Goal: Use online tool/utility: Utilize a website feature to perform a specific function

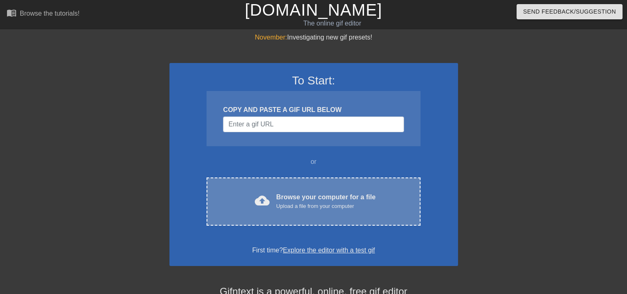
click at [402, 204] on div "cloud_upload Browse your computer for a file Upload a file from your computer" at bounding box center [313, 201] width 179 height 19
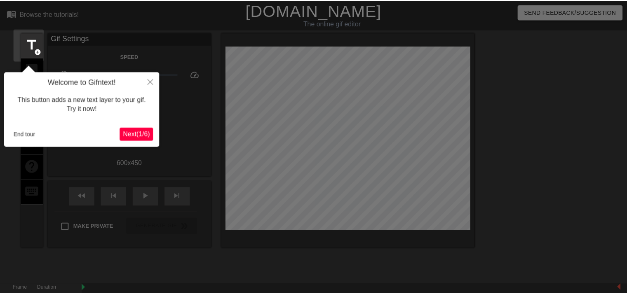
scroll to position [20, 0]
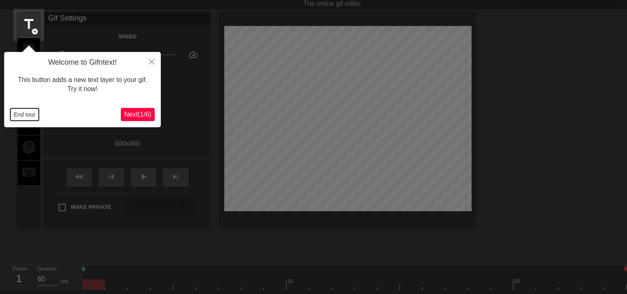
click at [26, 114] on button "End tour" at bounding box center [24, 114] width 28 height 12
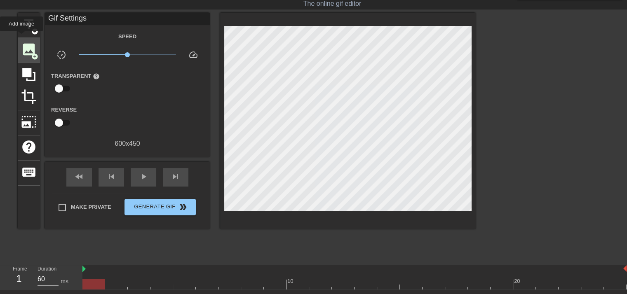
click at [23, 38] on div "image add_circle" at bounding box center [29, 50] width 22 height 25
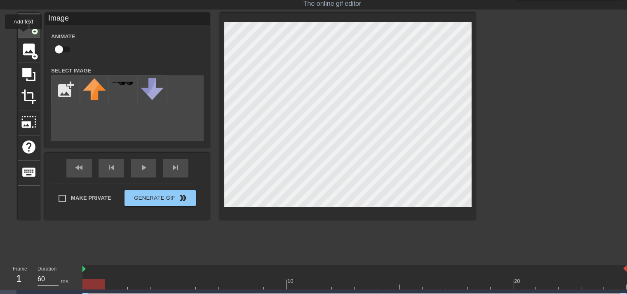
click at [22, 31] on span "title" at bounding box center [29, 24] width 16 height 16
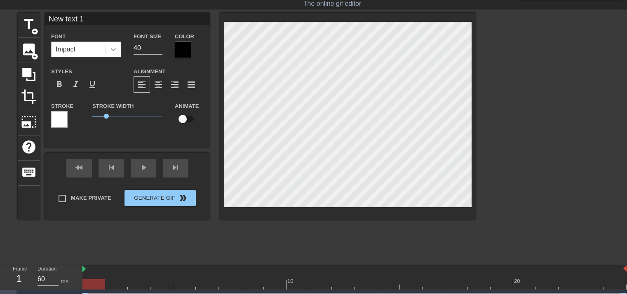
click at [115, 51] on icon at bounding box center [113, 49] width 8 height 8
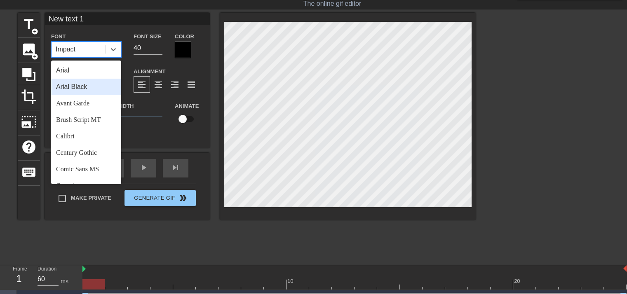
click at [103, 91] on div "Arial Black" at bounding box center [86, 87] width 70 height 16
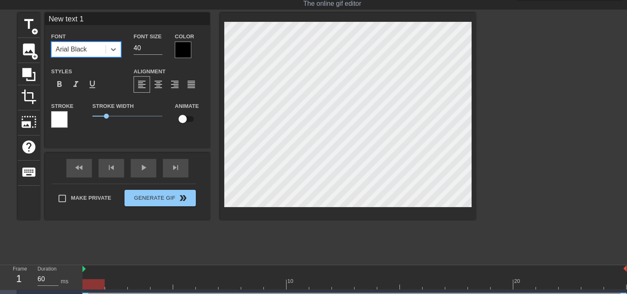
click at [94, 26] on div "New text 1 Font option [PERSON_NAME], selected. 0 results available. Select is …" at bounding box center [127, 74] width 165 height 122
drag, startPoint x: 90, startPoint y: 17, endPoint x: 39, endPoint y: 17, distance: 51.5
click at [39, 17] on div "title add_circle image add_circle crop photo_size_select_large help keyboard Ne…" at bounding box center [247, 116] width 458 height 207
type input "Yeah!!"
click at [185, 44] on div at bounding box center [183, 50] width 16 height 16
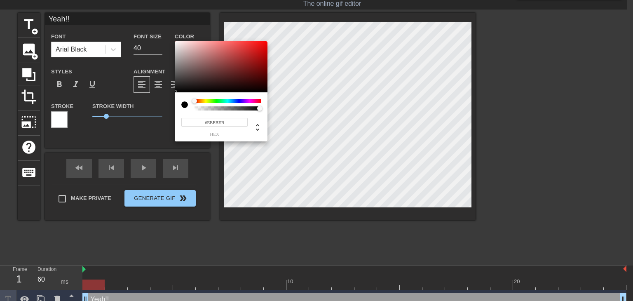
type input "#FFFFFF"
drag, startPoint x: 176, startPoint y: 45, endPoint x: 160, endPoint y: 27, distance: 23.9
click at [160, 27] on div "#FFFFFF hex" at bounding box center [316, 150] width 633 height 301
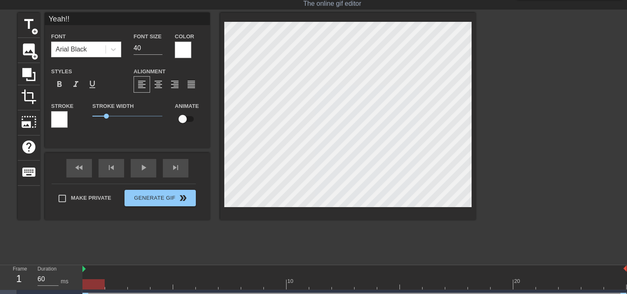
click at [63, 114] on div at bounding box center [59, 119] width 16 height 16
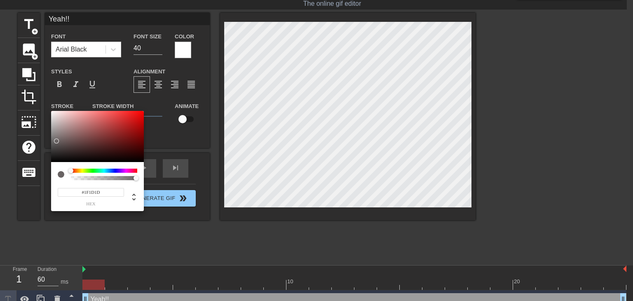
type input "#000000"
drag, startPoint x: 56, startPoint y: 141, endPoint x: 49, endPoint y: 175, distance: 35.3
click at [49, 175] on div "#000000 hex" at bounding box center [316, 150] width 633 height 301
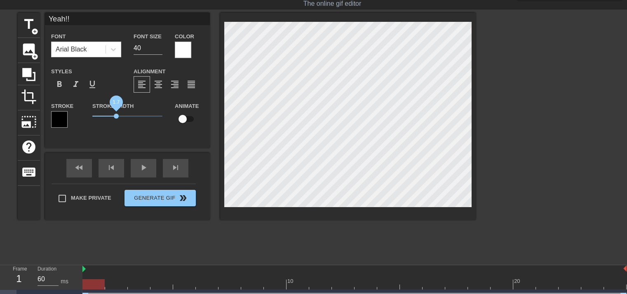
drag, startPoint x: 107, startPoint y: 113, endPoint x: 116, endPoint y: 113, distance: 9.1
click at [116, 114] on span "1.7" at bounding box center [116, 116] width 5 height 5
click at [157, 47] on input "61" at bounding box center [147, 48] width 29 height 13
click at [158, 49] on input "60" at bounding box center [147, 48] width 29 height 13
click at [160, 45] on input "70" at bounding box center [147, 48] width 29 height 13
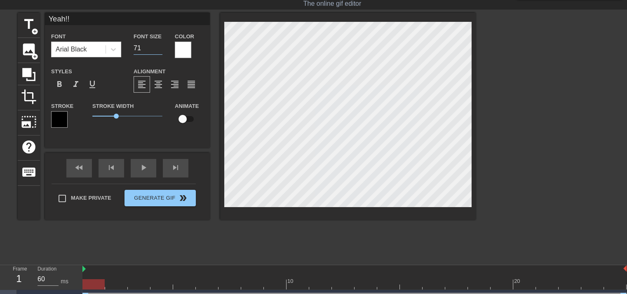
click at [160, 45] on input "71" at bounding box center [147, 48] width 29 height 13
click at [160, 45] on input "72" at bounding box center [147, 48] width 29 height 13
click at [160, 45] on input "73" at bounding box center [147, 48] width 29 height 13
click at [160, 45] on input "74" at bounding box center [147, 48] width 29 height 13
type input "75"
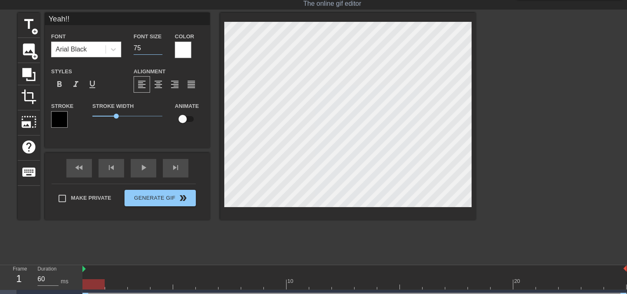
click at [160, 45] on input "75" at bounding box center [147, 48] width 29 height 13
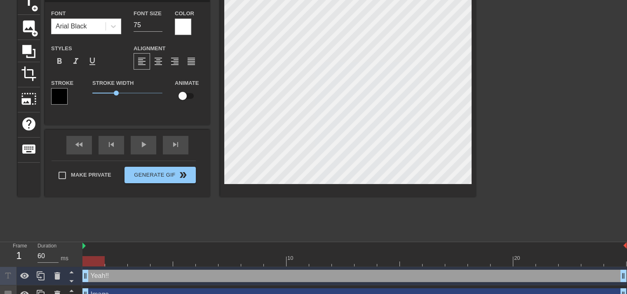
scroll to position [54, 0]
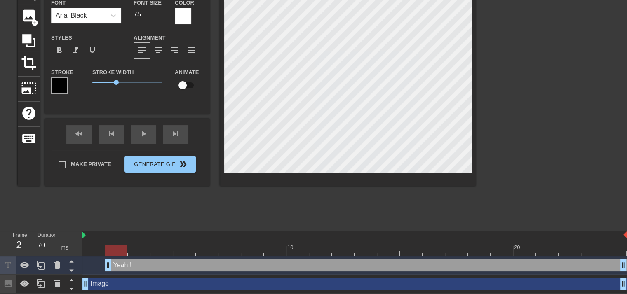
drag, startPoint x: 85, startPoint y: 264, endPoint x: 103, endPoint y: 264, distance: 17.7
click at [103, 264] on div "Yeah!! drag_handle drag_handle" at bounding box center [354, 265] width 544 height 12
drag, startPoint x: 114, startPoint y: 248, endPoint x: 150, endPoint y: 233, distance: 39.3
click at [126, 249] on div at bounding box center [116, 251] width 22 height 10
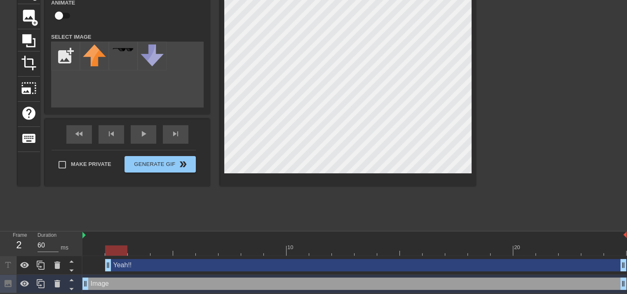
drag, startPoint x: 205, startPoint y: 181, endPoint x: 96, endPoint y: 282, distance: 148.4
click at [101, 282] on div "Image drag_handle drag_handle" at bounding box center [354, 284] width 544 height 12
click at [56, 280] on icon at bounding box center [57, 284] width 10 height 10
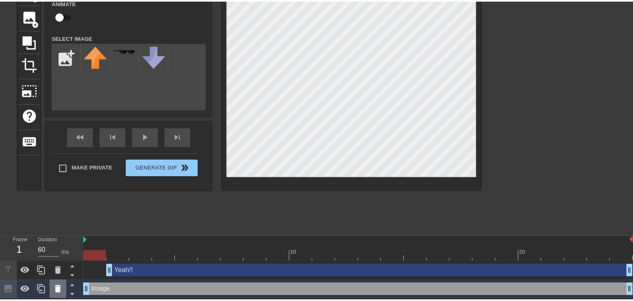
scroll to position [48, 0]
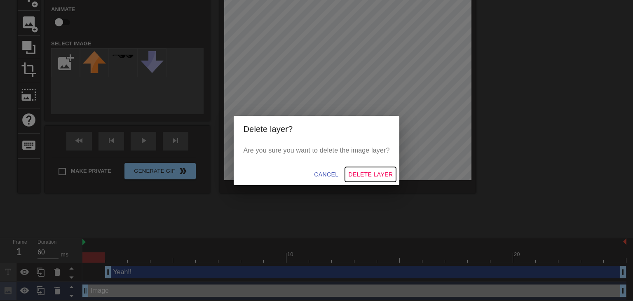
click at [377, 170] on span "Delete Layer" at bounding box center [370, 174] width 44 height 10
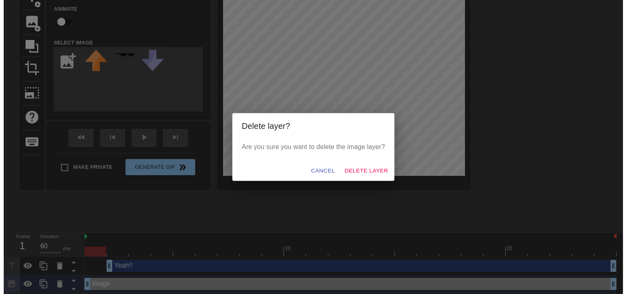
scroll to position [35, 0]
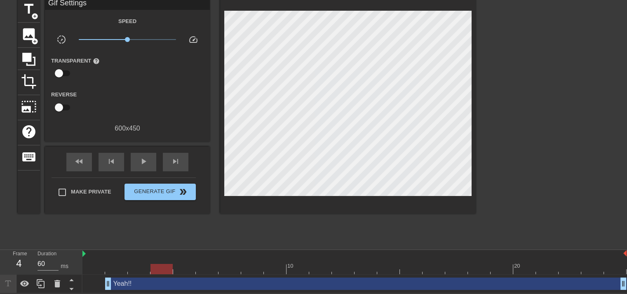
drag, startPoint x: 101, startPoint y: 271, endPoint x: 110, endPoint y: 273, distance: 9.3
click at [152, 259] on div "10 20" at bounding box center [354, 262] width 544 height 24
drag, startPoint x: 108, startPoint y: 283, endPoint x: 147, endPoint y: 282, distance: 38.3
click at [147, 282] on div "Yeah!! drag_handle drag_handle" at bounding box center [354, 284] width 544 height 12
type input "60"
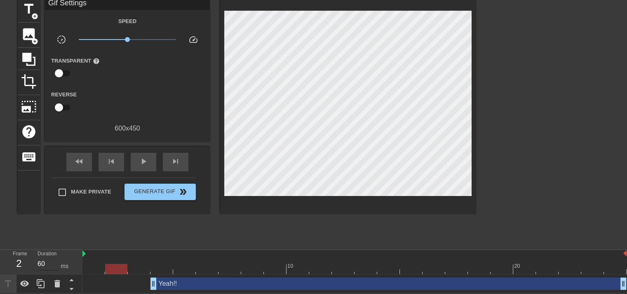
drag, startPoint x: 155, startPoint y: 264, endPoint x: 44, endPoint y: 269, distance: 111.8
click at [44, 269] on div "Frame 2 Duration 60 ms 10 20 Yeah!! drag_handle drag_handle" at bounding box center [313, 271] width 627 height 43
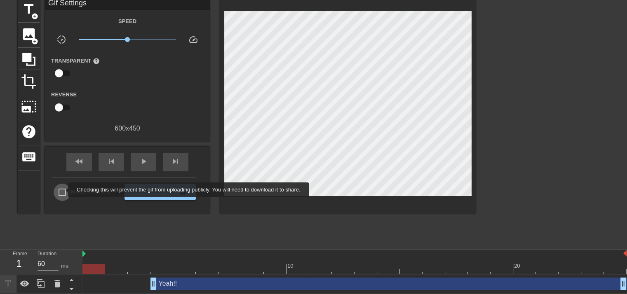
click at [63, 190] on input "Make Private" at bounding box center [62, 192] width 17 height 17
checkbox input "true"
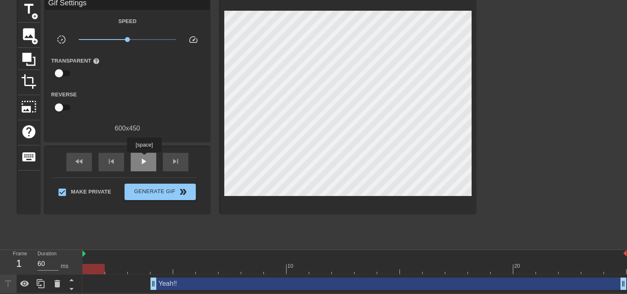
click at [144, 158] on span "play_arrow" at bounding box center [143, 162] width 10 height 10
click at [144, 158] on span "pause" at bounding box center [143, 162] width 10 height 10
drag, startPoint x: 208, startPoint y: 265, endPoint x: 611, endPoint y: 264, distance: 402.9
click at [611, 264] on div at bounding box center [615, 269] width 22 height 10
drag, startPoint x: 622, startPoint y: 282, endPoint x: 606, endPoint y: 283, distance: 15.7
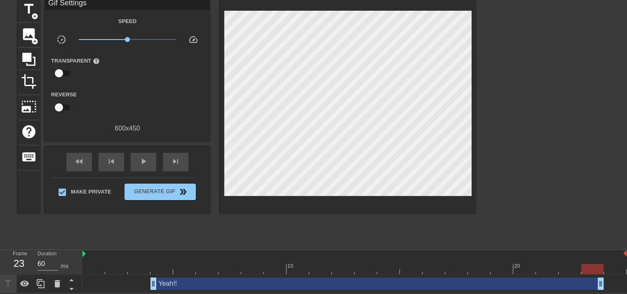
click at [606, 283] on div "Yeah!! drag_handle drag_handle" at bounding box center [354, 284] width 544 height 12
drag, startPoint x: 593, startPoint y: 265, endPoint x: 611, endPoint y: 266, distance: 17.3
click at [611, 266] on div at bounding box center [615, 269] width 22 height 10
click at [133, 160] on div "play_arrow" at bounding box center [144, 162] width 26 height 19
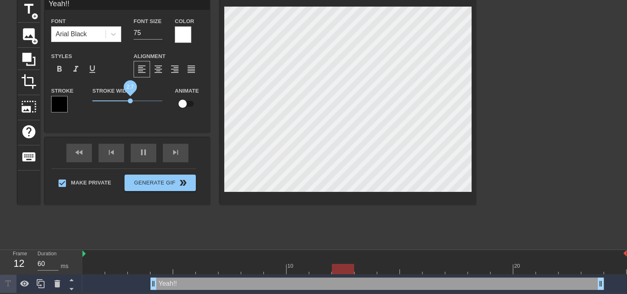
drag, startPoint x: 117, startPoint y: 101, endPoint x: 130, endPoint y: 100, distance: 13.7
click at [130, 100] on span "2.7" at bounding box center [130, 100] width 5 height 5
click at [219, 242] on div "title add_circle image add_circle crop photo_size_select_large help keyboard Ye…" at bounding box center [247, 121] width 458 height 247
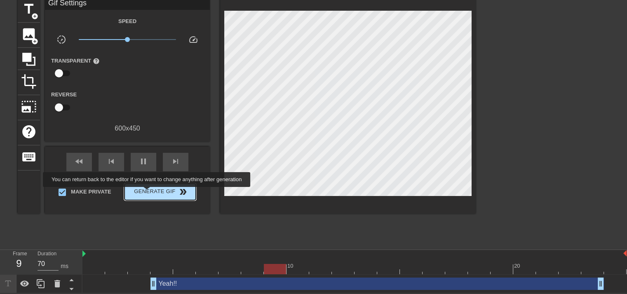
type input "60"
click at [147, 192] on span "Generate Gif double_arrow" at bounding box center [160, 192] width 65 height 10
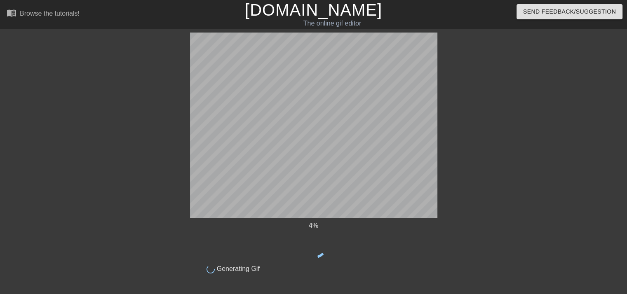
scroll to position [0, 0]
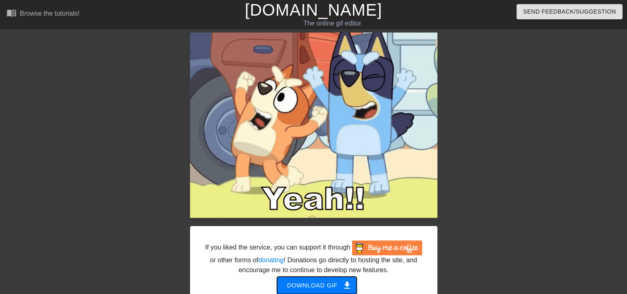
click at [306, 290] on span "Download gif get_app" at bounding box center [317, 285] width 60 height 11
